Goal: Information Seeking & Learning: Find contact information

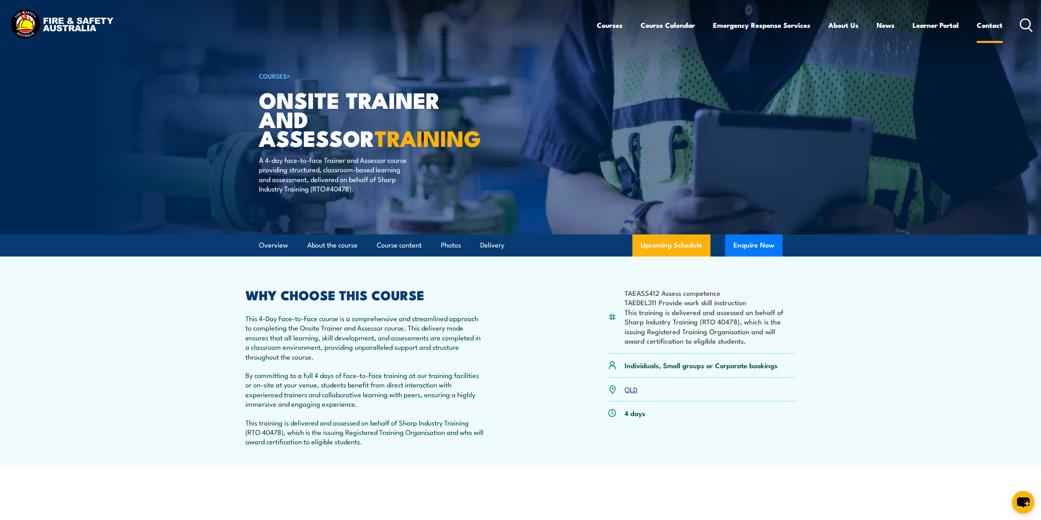
click at [989, 27] on link "Contact" at bounding box center [990, 25] width 26 height 22
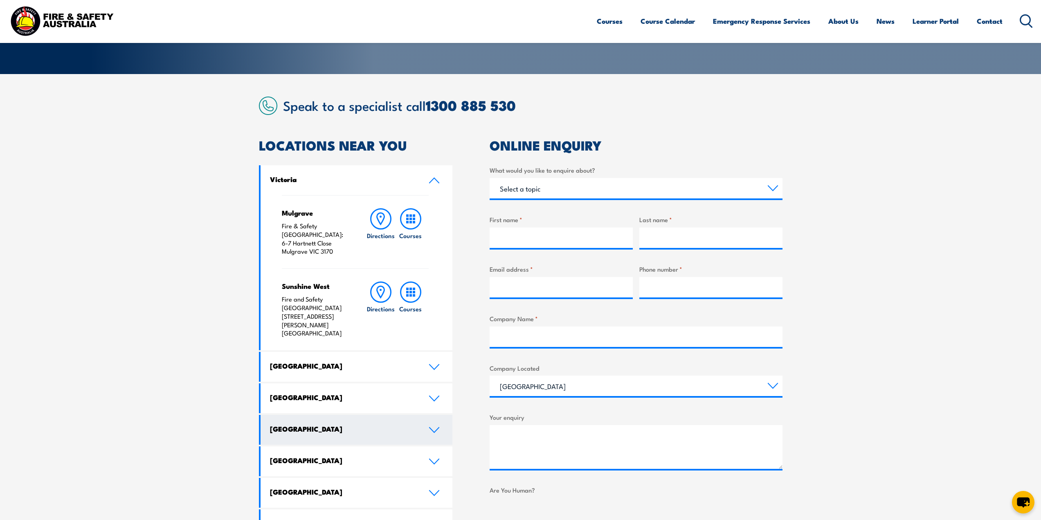
scroll to position [246, 0]
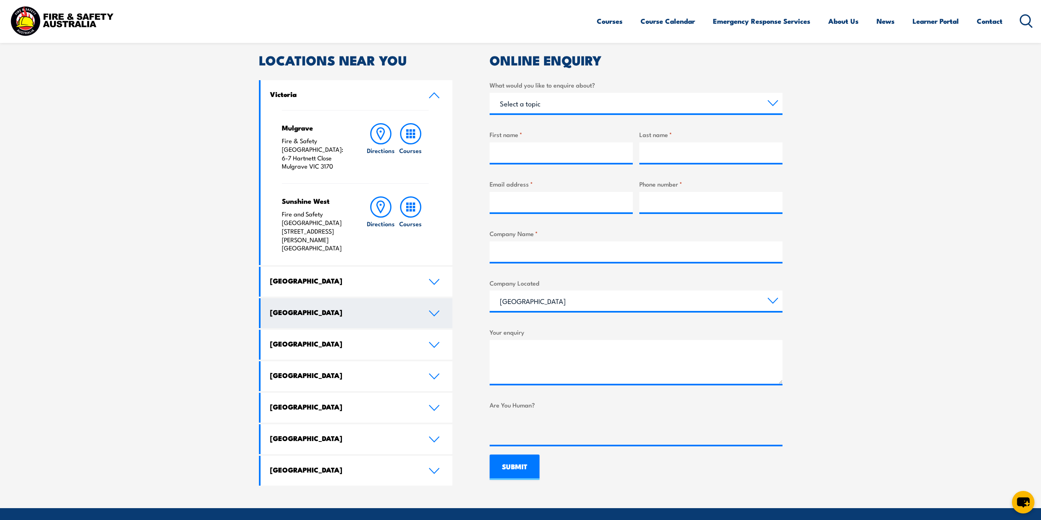
click at [299, 308] on h4 "Queensland" at bounding box center [343, 312] width 146 height 9
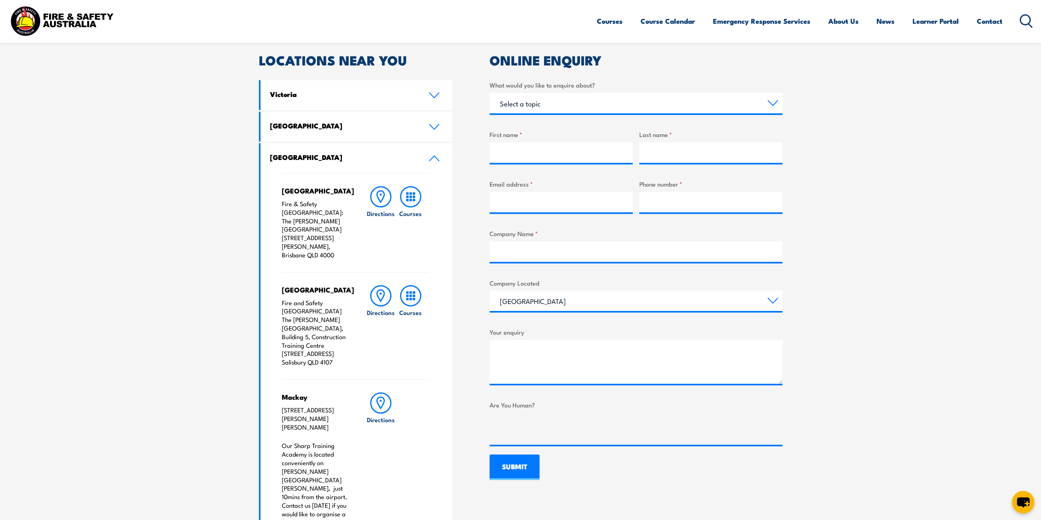
drag, startPoint x: 336, startPoint y: 343, endPoint x: 282, endPoint y: 288, distance: 76.4
click at [282, 299] on p "Fire and Safety Australia The Bob Marshman Building, Building 5, Construction T…" at bounding box center [316, 333] width 68 height 68
copy p "Fire and Safety Australia The Bob Marshman Building, Building 5, Construction T…"
